Goal: Find contact information: Find contact information

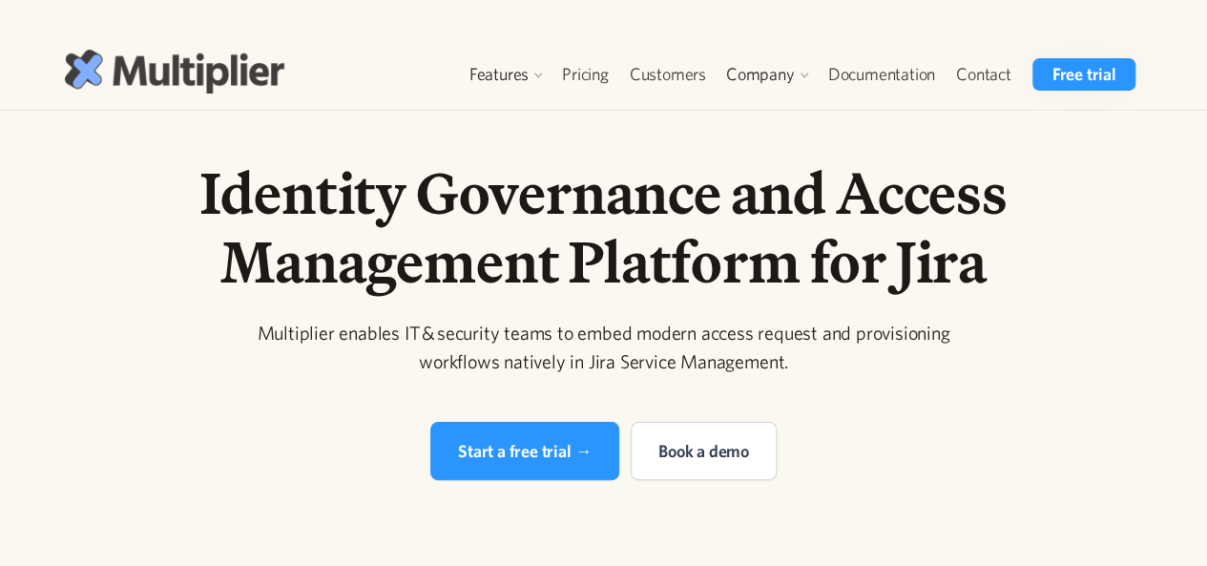
click at [236, 65] on img at bounding box center [174, 71] width 219 height 43
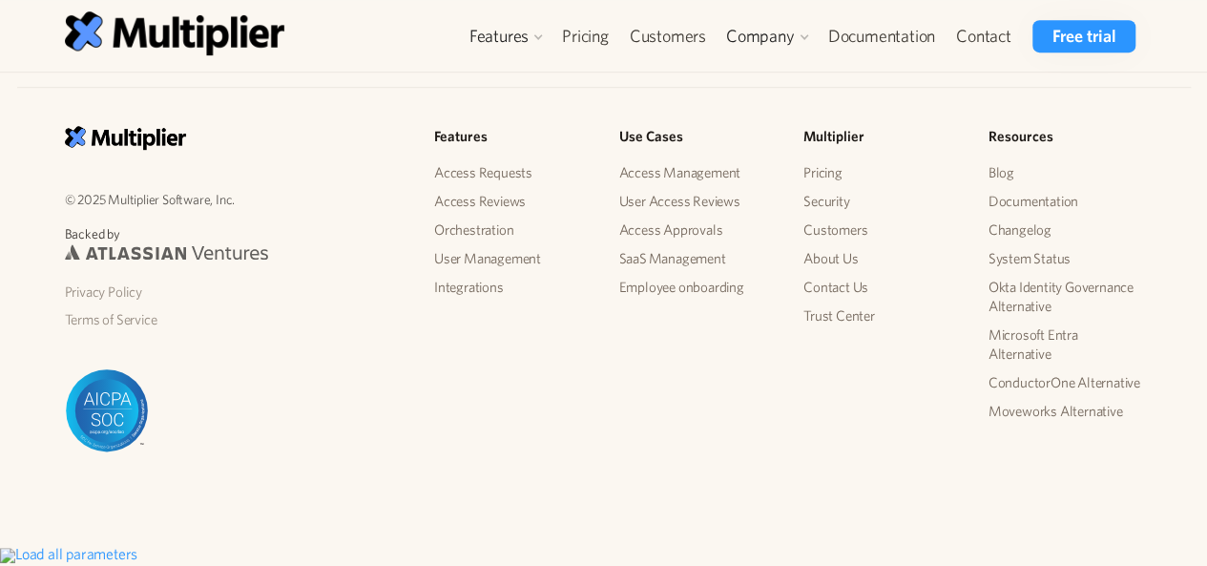
scroll to position [4222, 0]
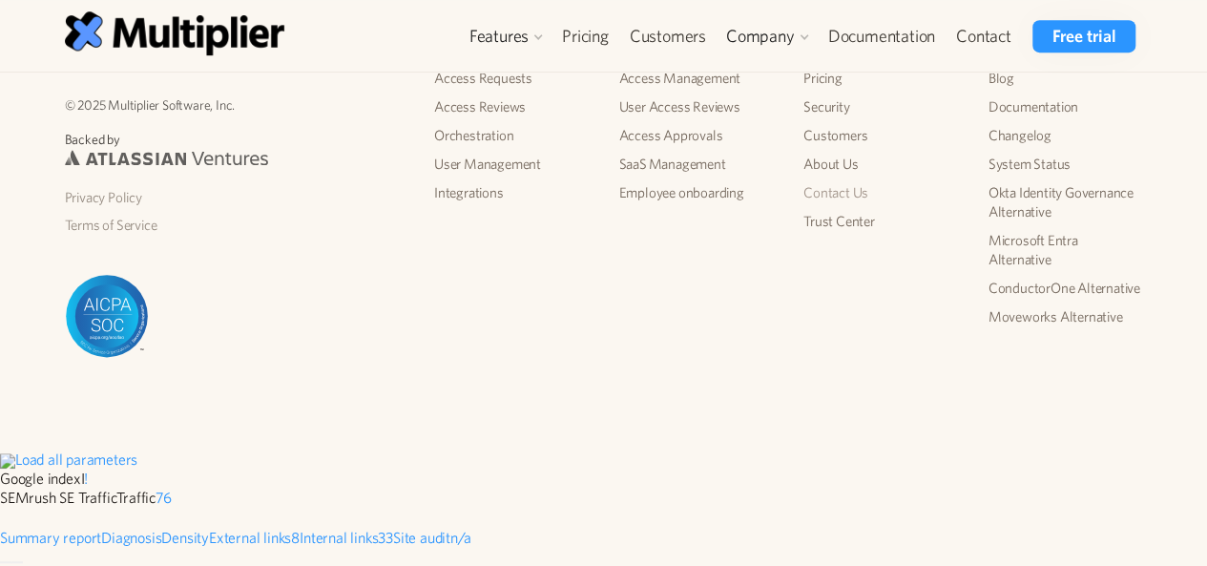
click at [834, 207] on link "Contact Us" at bounding box center [880, 192] width 155 height 29
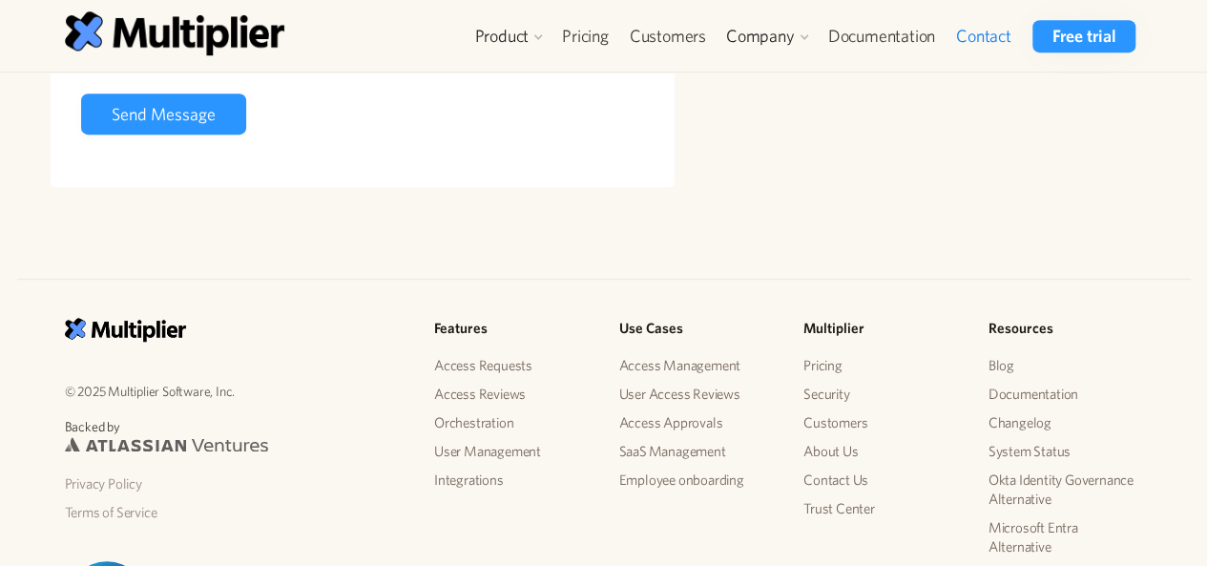
scroll to position [763, 0]
